Goal: Task Accomplishment & Management: Complete application form

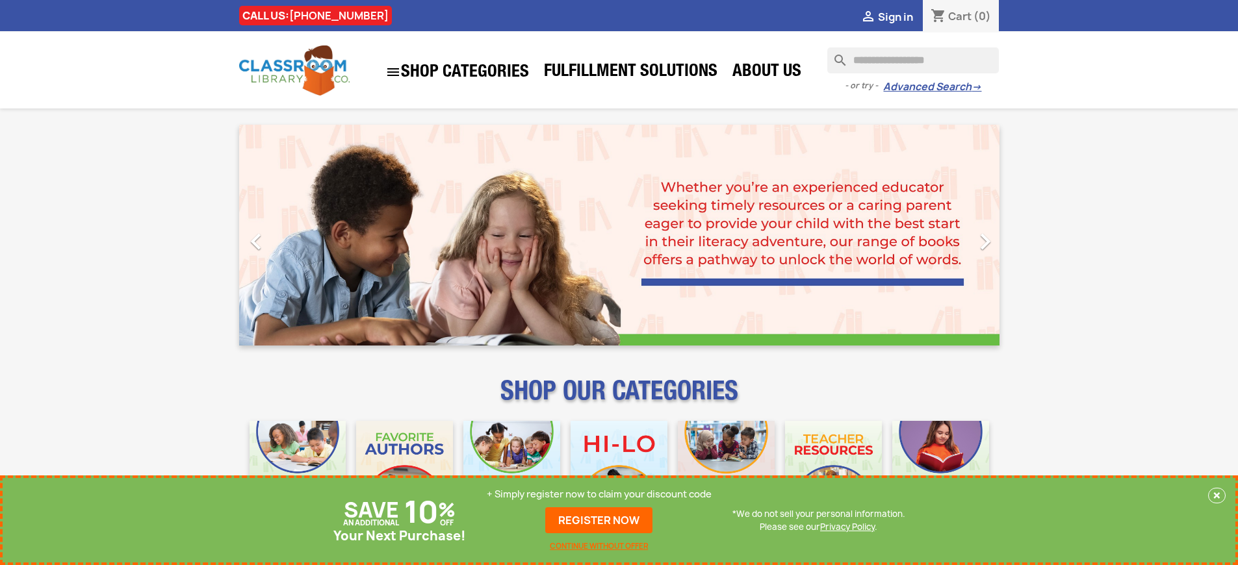
click at [599, 494] on p "+ Simply register now to claim your discount code" at bounding box center [599, 494] width 225 height 13
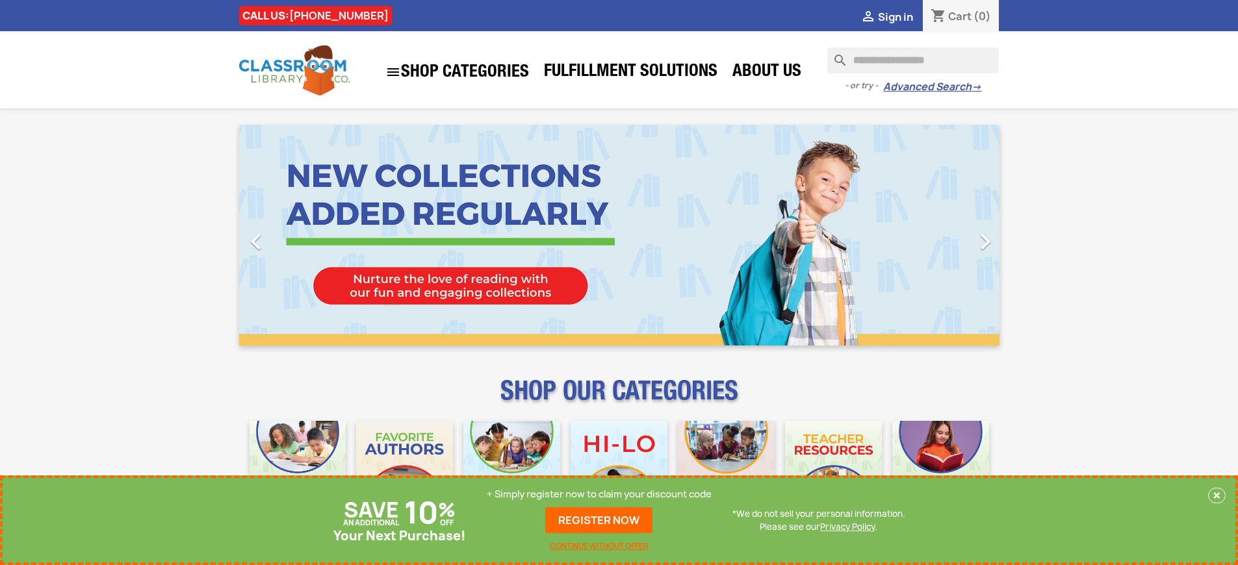
click at [599, 494] on p "+ Simply register now to claim your discount code" at bounding box center [599, 494] width 225 height 13
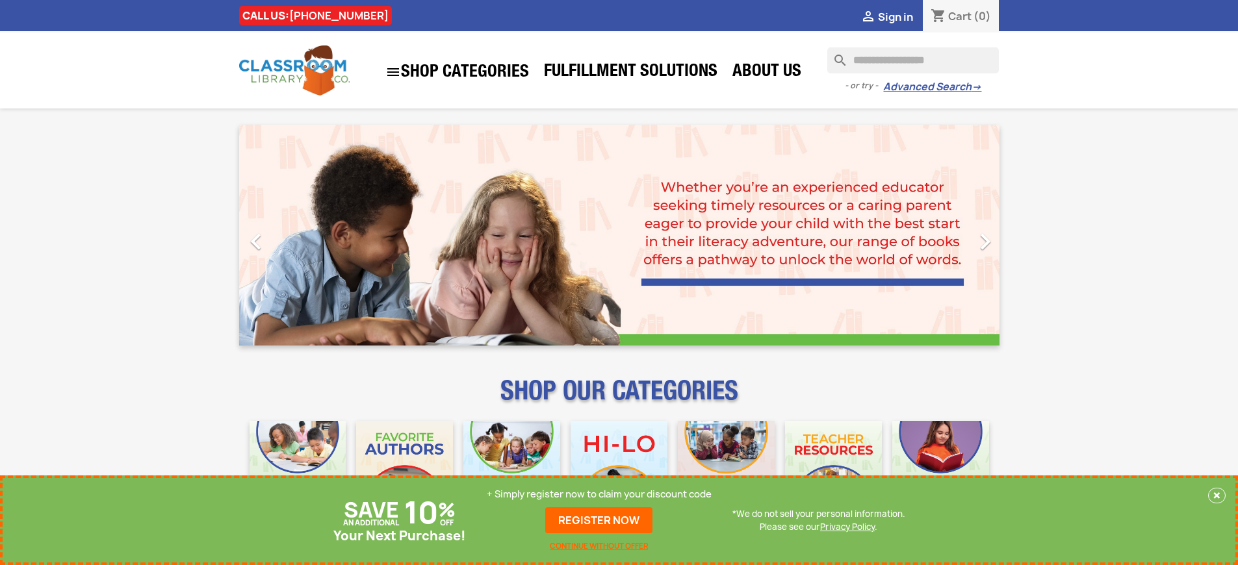
click at [599, 494] on p "+ Simply register now to claim your discount code" at bounding box center [599, 494] width 225 height 13
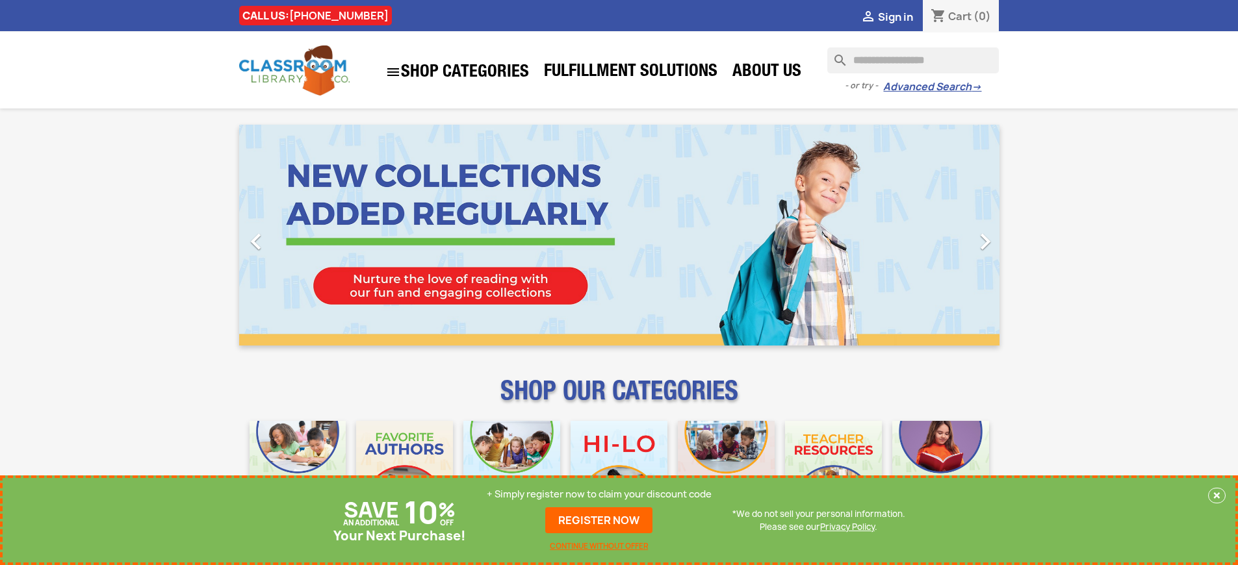
click at [599, 494] on p "+ Simply register now to claim your discount code" at bounding box center [599, 494] width 225 height 13
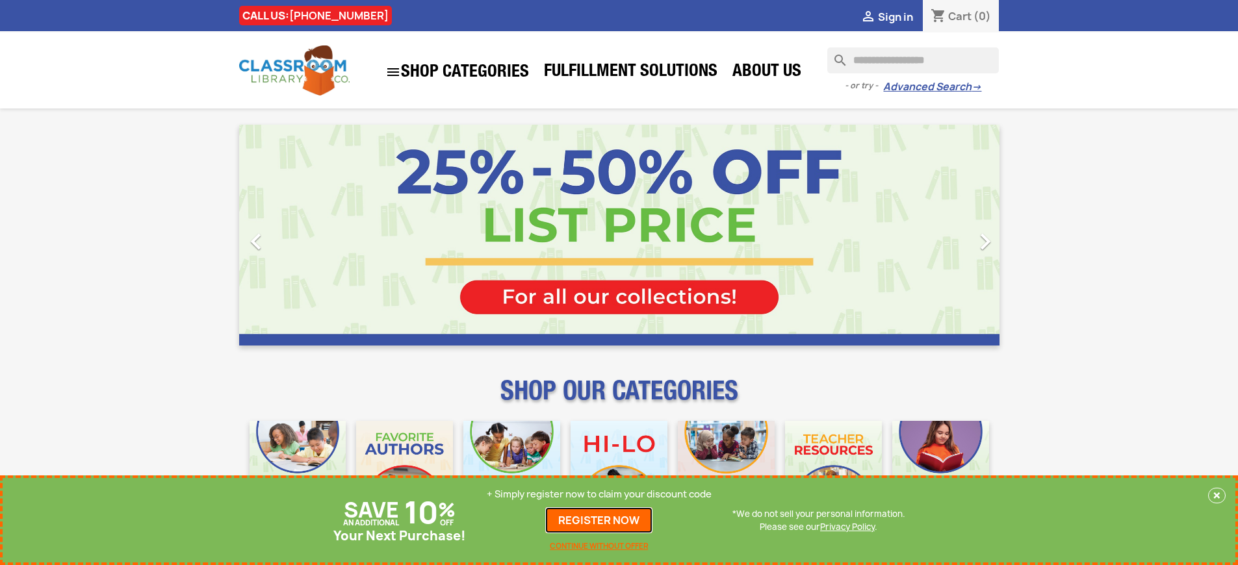
click at [599, 520] on link "REGISTER NOW" at bounding box center [598, 520] width 107 height 26
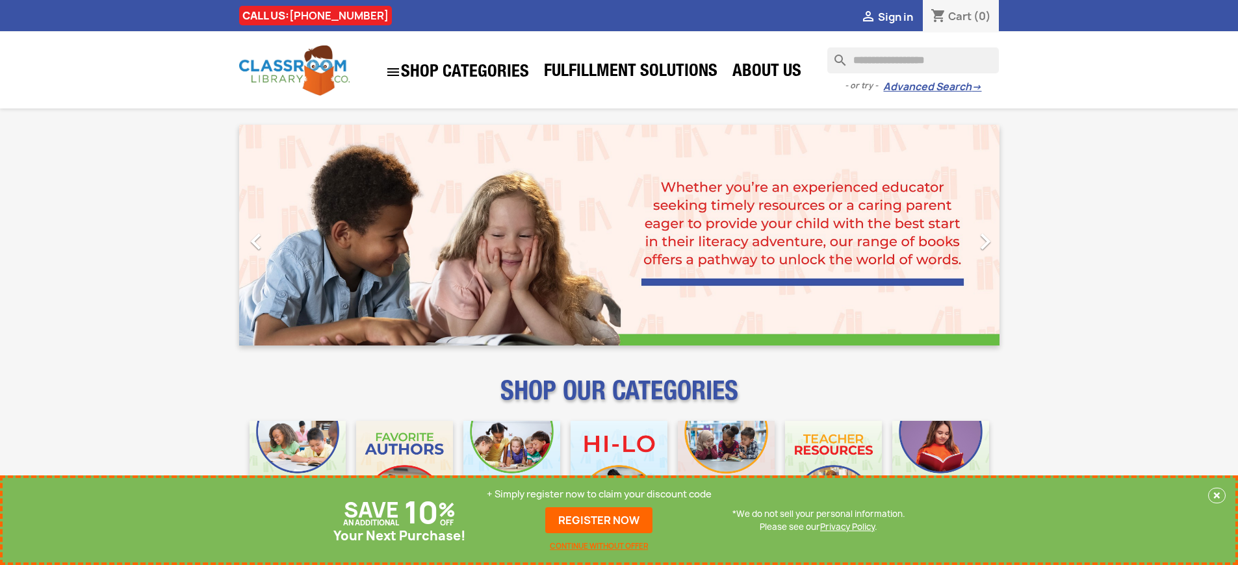
click at [599, 494] on p "+ Simply register now to claim your discount code" at bounding box center [599, 494] width 225 height 13
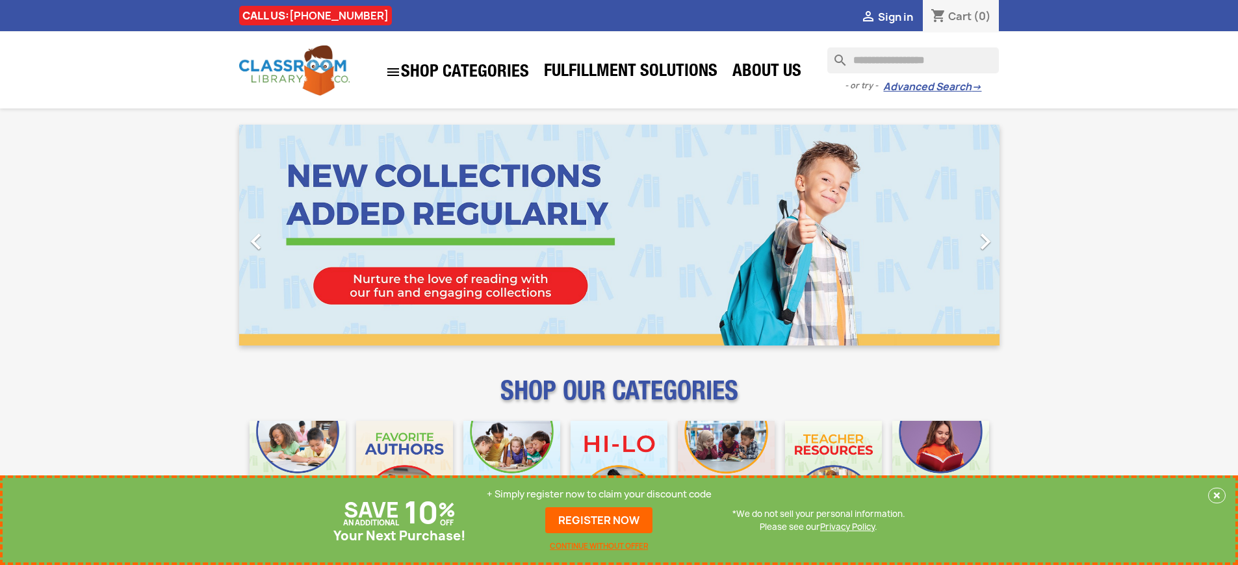
click at [599, 494] on p "+ Simply register now to claim your discount code" at bounding box center [599, 494] width 225 height 13
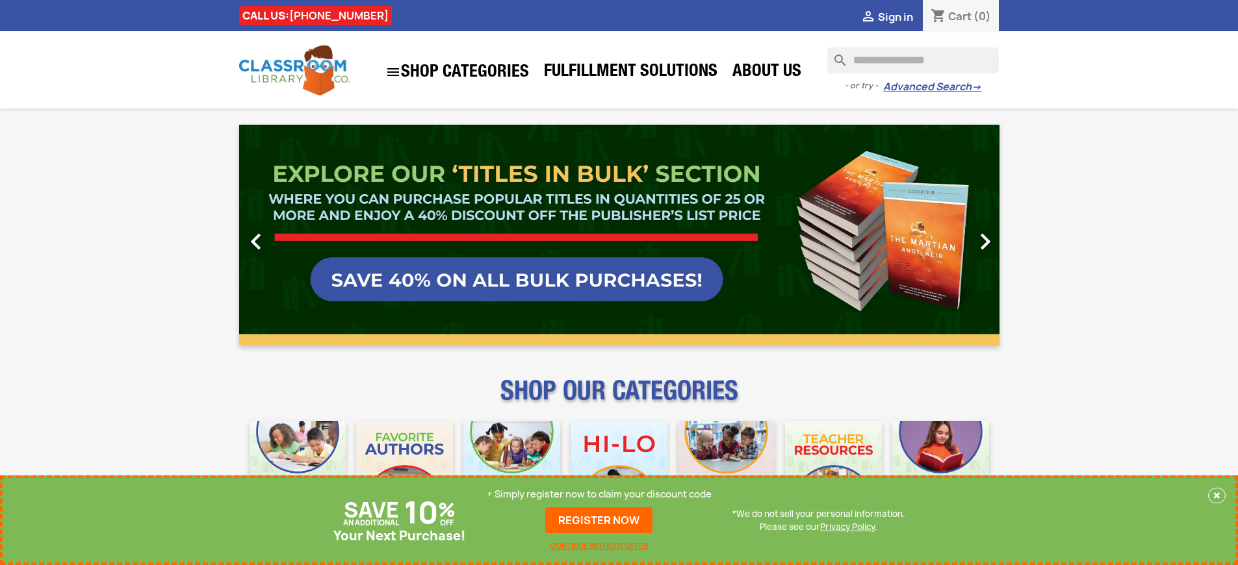
click at [599, 520] on link "REGISTER NOW" at bounding box center [598, 520] width 107 height 26
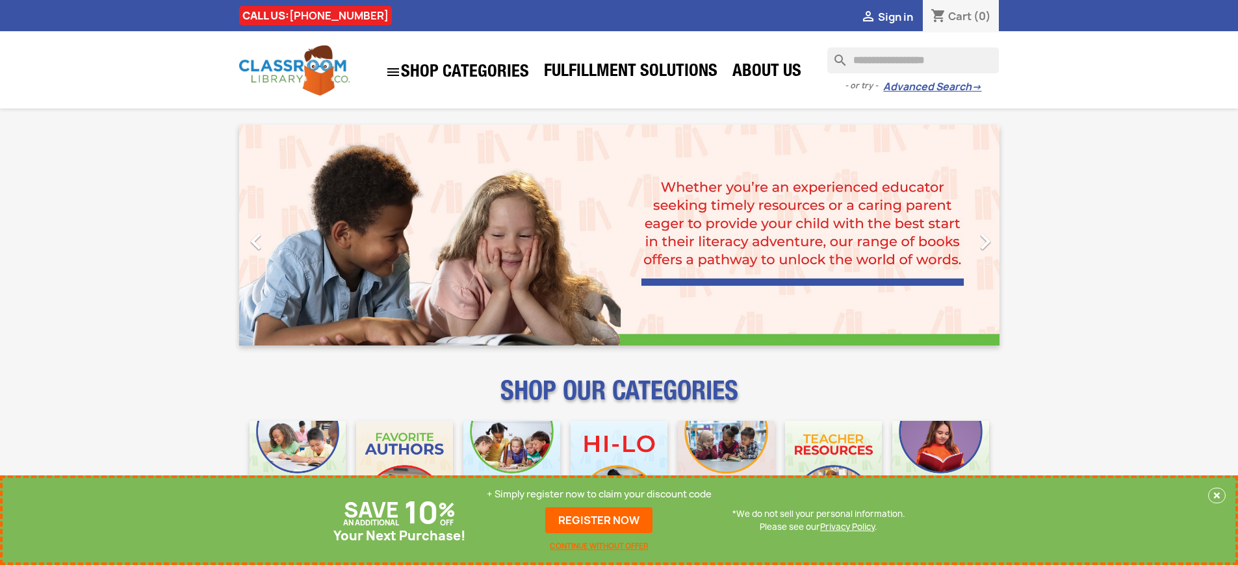
click at [599, 494] on p "+ Simply register now to claim your discount code" at bounding box center [599, 494] width 225 height 13
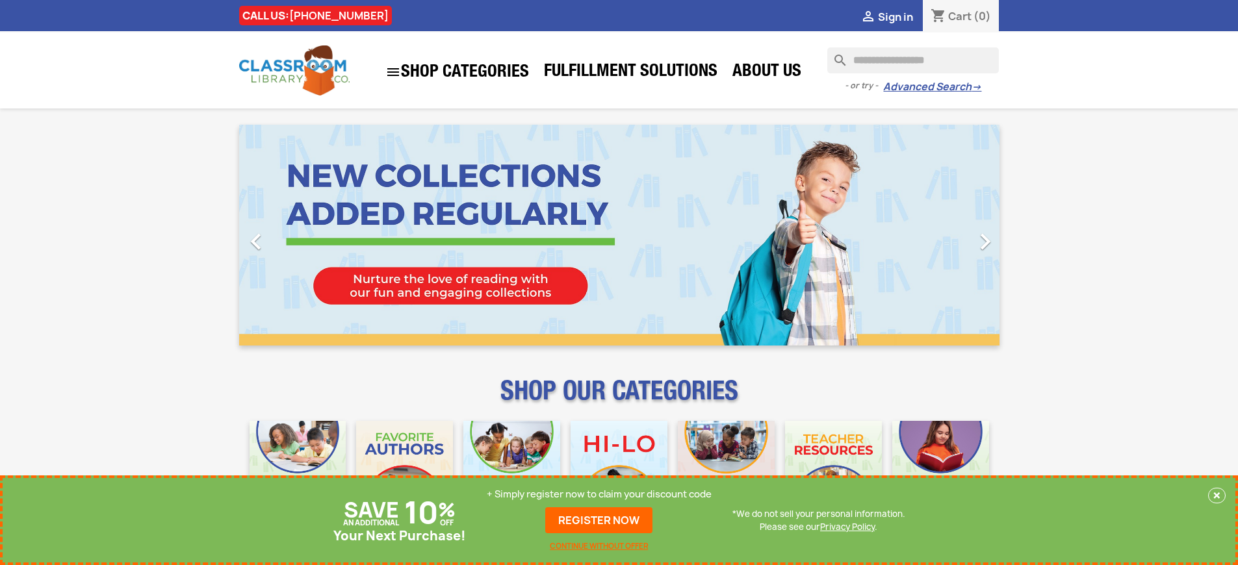
click at [599, 494] on p "+ Simply register now to claim your discount code" at bounding box center [599, 494] width 225 height 13
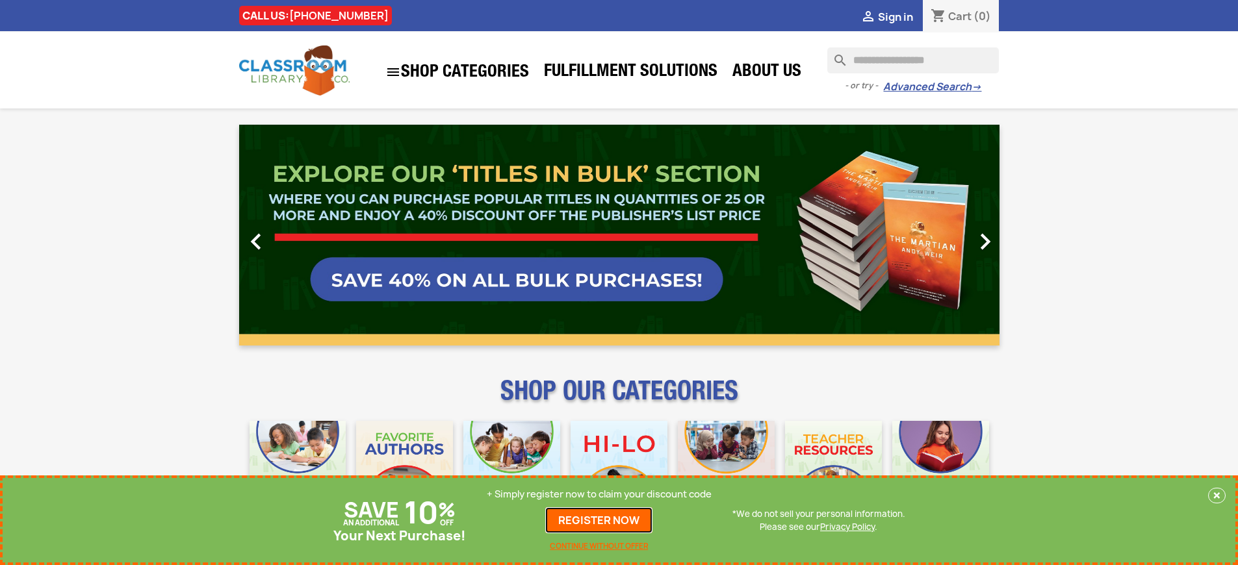
click at [599, 520] on link "REGISTER NOW" at bounding box center [598, 520] width 107 height 26
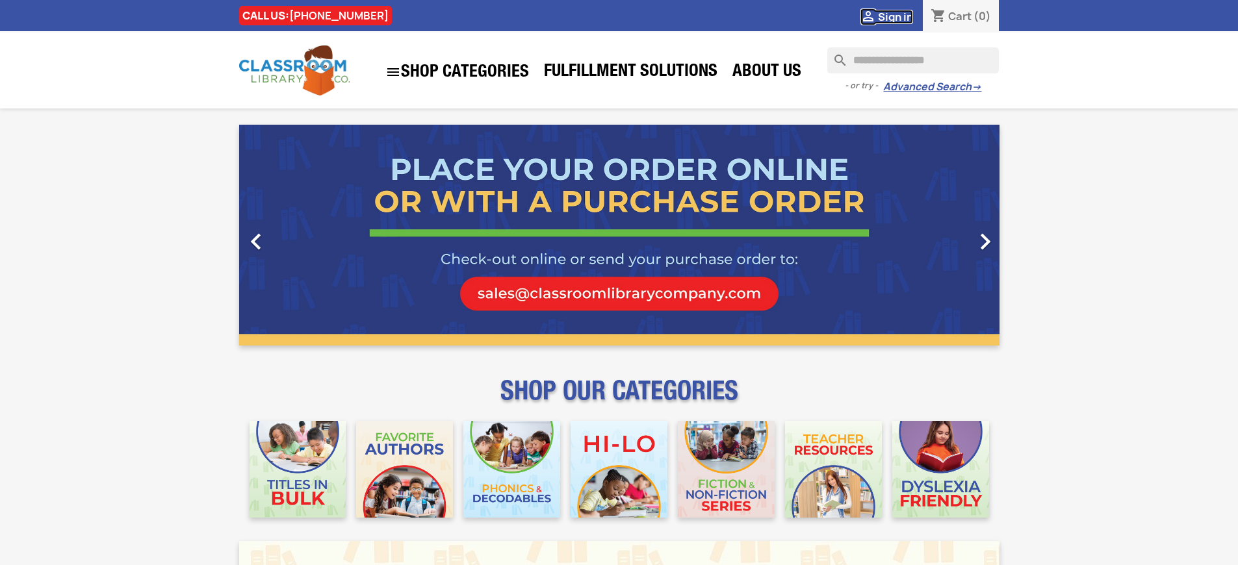
click at [895, 16] on span "Sign in" at bounding box center [895, 17] width 35 height 14
